Goal: Task Accomplishment & Management: Manage account settings

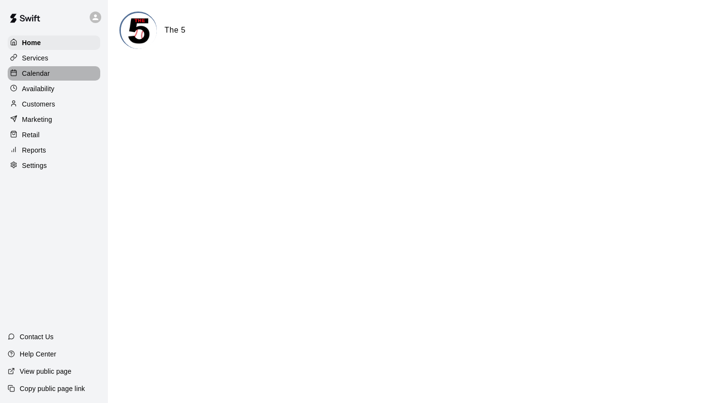
click at [34, 75] on p "Calendar" at bounding box center [36, 74] width 28 height 10
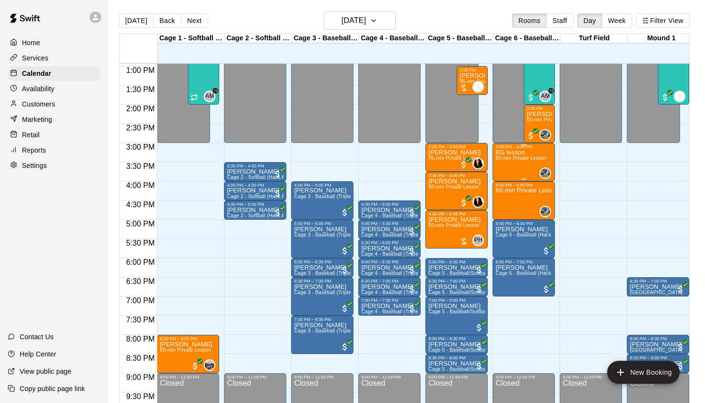
scroll to position [496, 0]
click at [315, 196] on span "Cage 3 - Baseball (Triple Play)" at bounding box center [329, 196] width 70 height 5
click at [303, 220] on button "edit" at bounding box center [303, 227] width 19 height 19
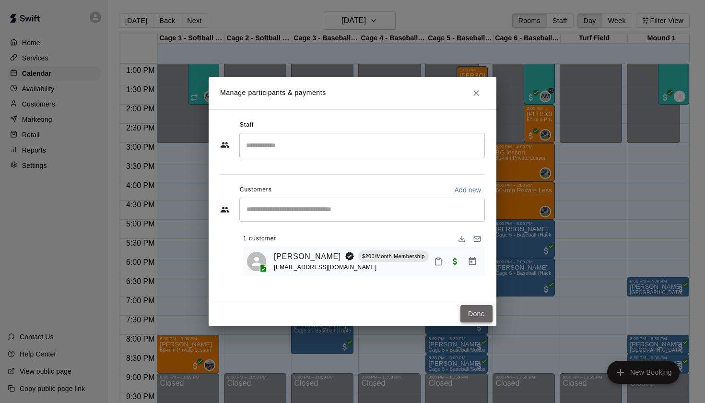
click at [482, 321] on button "Done" at bounding box center [476, 314] width 32 height 18
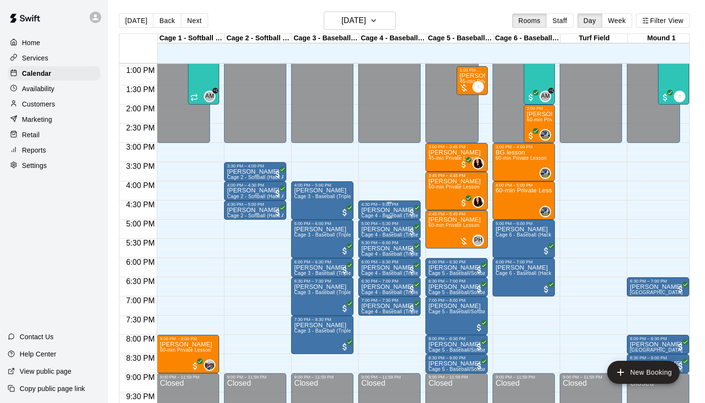
click at [397, 210] on div "[PERSON_NAME] Cage 4 - Baseball (Triple play)" at bounding box center [389, 408] width 57 height 403
click at [366, 236] on img "edit" at bounding box center [371, 239] width 11 height 11
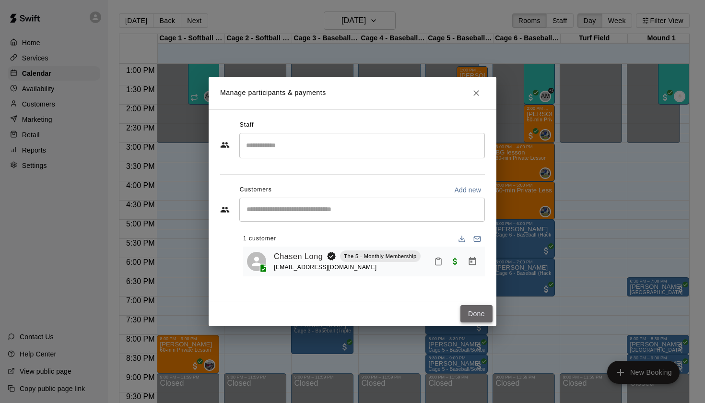
click at [467, 313] on button "Done" at bounding box center [476, 314] width 32 height 18
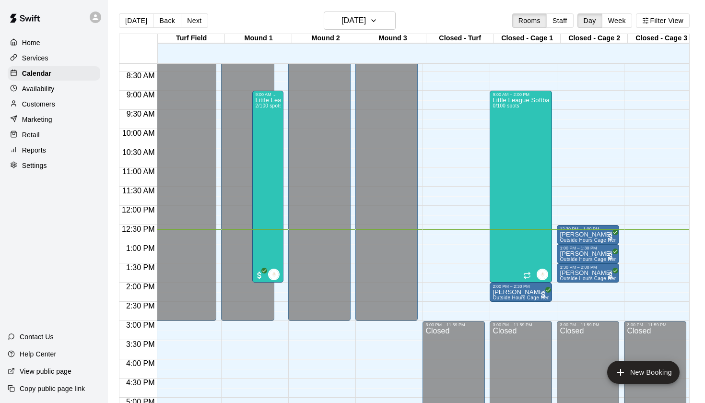
scroll to position [0, 0]
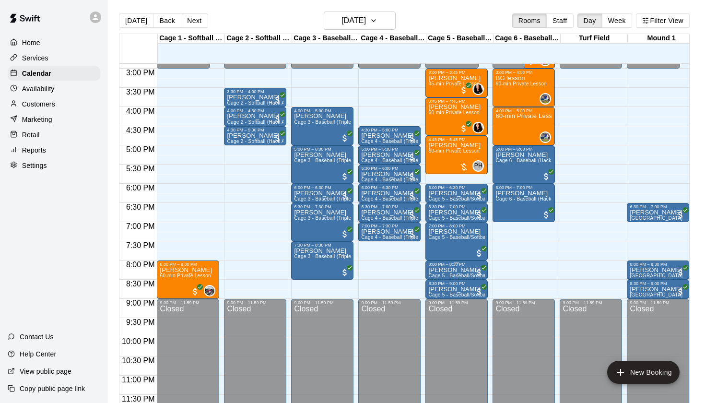
click at [439, 270] on p "[PERSON_NAME]" at bounding box center [456, 270] width 57 height 0
click at [433, 300] on img "edit" at bounding box center [438, 302] width 11 height 11
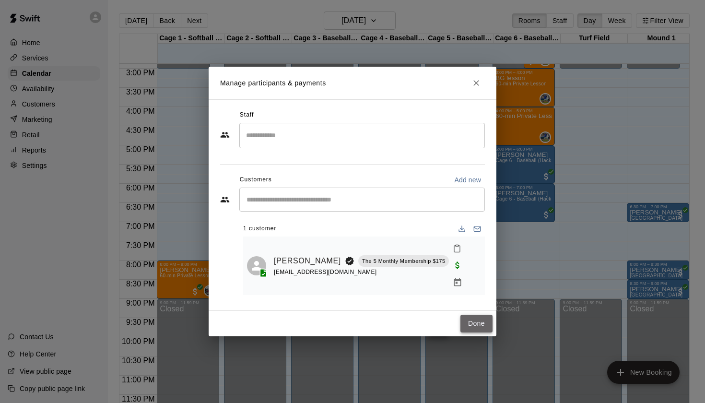
click at [478, 317] on button "Done" at bounding box center [476, 323] width 32 height 18
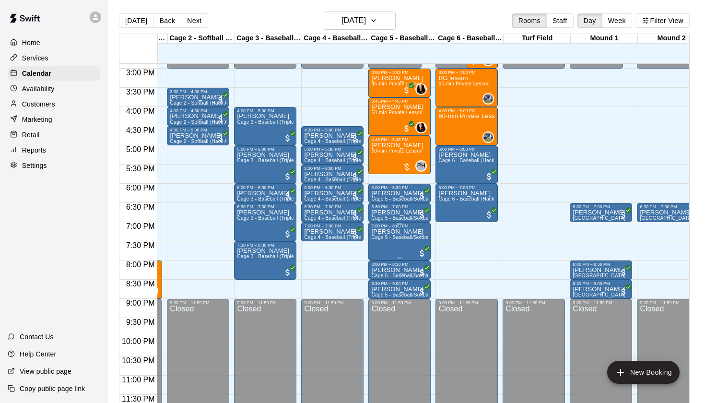
click at [386, 259] on img "edit" at bounding box center [381, 260] width 11 height 11
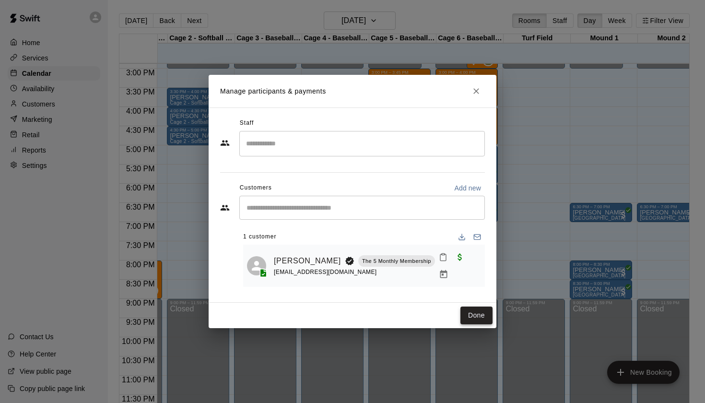
click at [466, 318] on button "Done" at bounding box center [476, 315] width 32 height 18
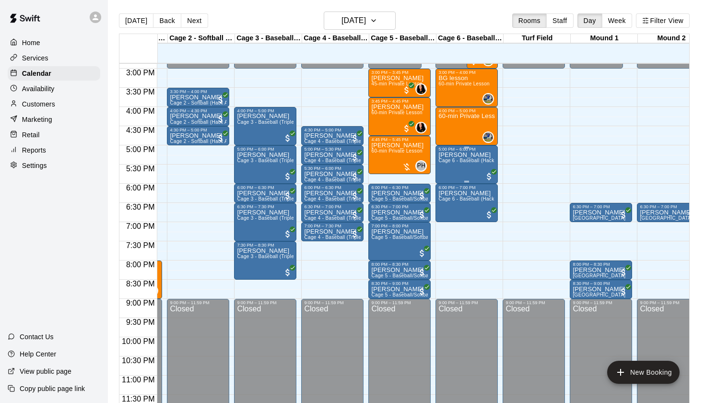
click at [454, 164] on div "[PERSON_NAME] Cage 6 - Baseball (Hack Attack Hand-fed Machine)" at bounding box center [466, 352] width 57 height 403
click at [444, 180] on img "edit" at bounding box center [448, 184] width 11 height 11
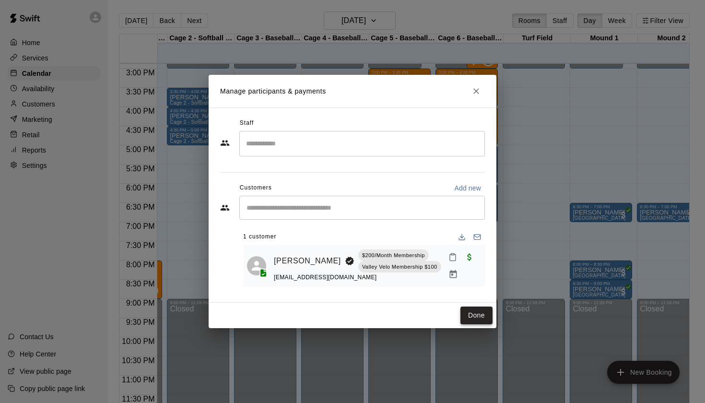
click at [472, 316] on button "Done" at bounding box center [476, 315] width 32 height 18
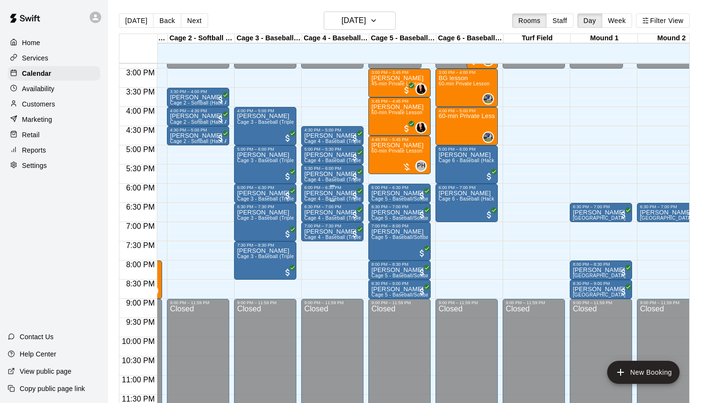
click at [313, 193] on p "[PERSON_NAME]" at bounding box center [332, 193] width 57 height 0
click at [311, 226] on img "edit" at bounding box center [314, 225] width 11 height 11
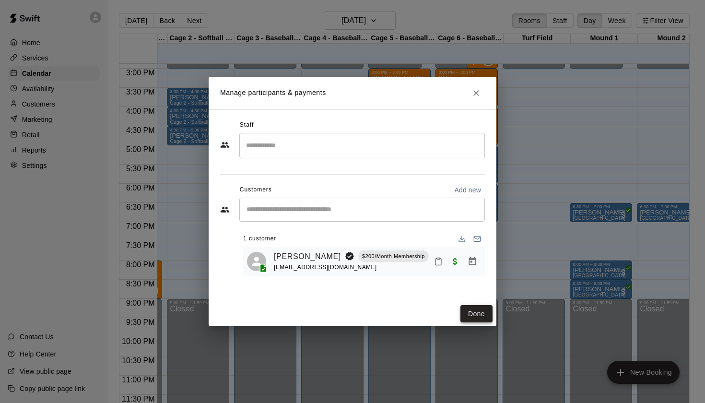
click at [472, 314] on button "Done" at bounding box center [476, 314] width 32 height 18
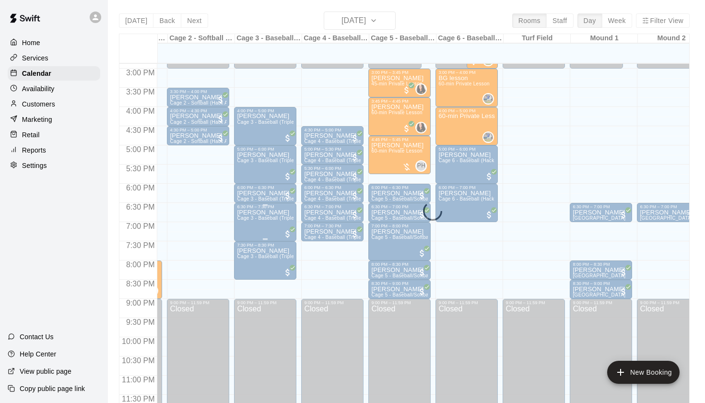
click at [264, 216] on span "Cage 3 - Baseball (Triple Play)" at bounding box center [272, 217] width 70 height 5
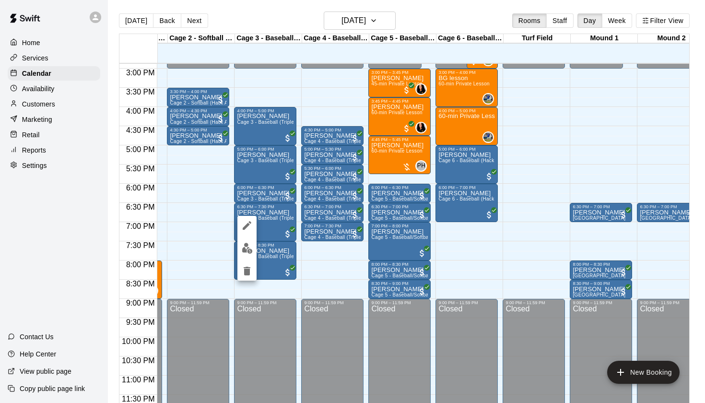
click at [248, 250] on img "edit" at bounding box center [247, 248] width 11 height 11
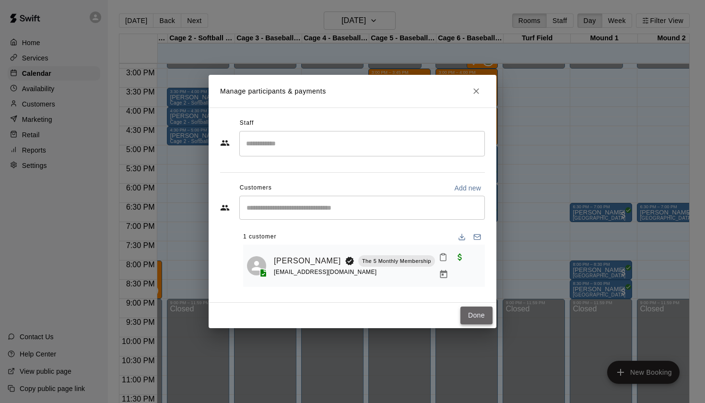
click at [461, 313] on button "Done" at bounding box center [476, 315] width 32 height 18
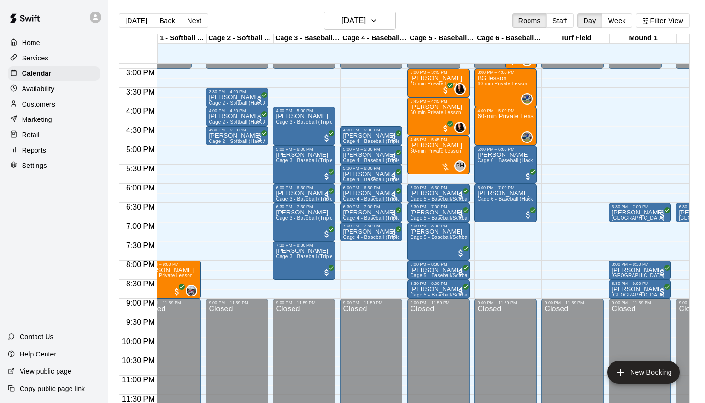
click at [294, 148] on div "5:00 PM – 6:00 PM" at bounding box center [304, 149] width 57 height 5
click at [283, 184] on img "edit" at bounding box center [285, 179] width 11 height 11
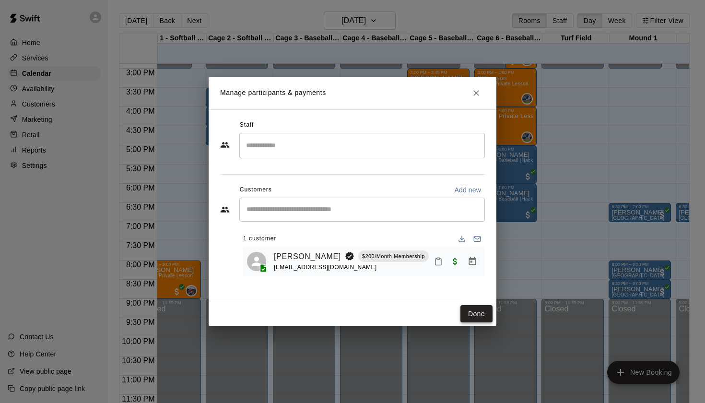
click at [483, 318] on button "Done" at bounding box center [476, 314] width 32 height 18
